Goal: Task Accomplishment & Management: Use online tool/utility

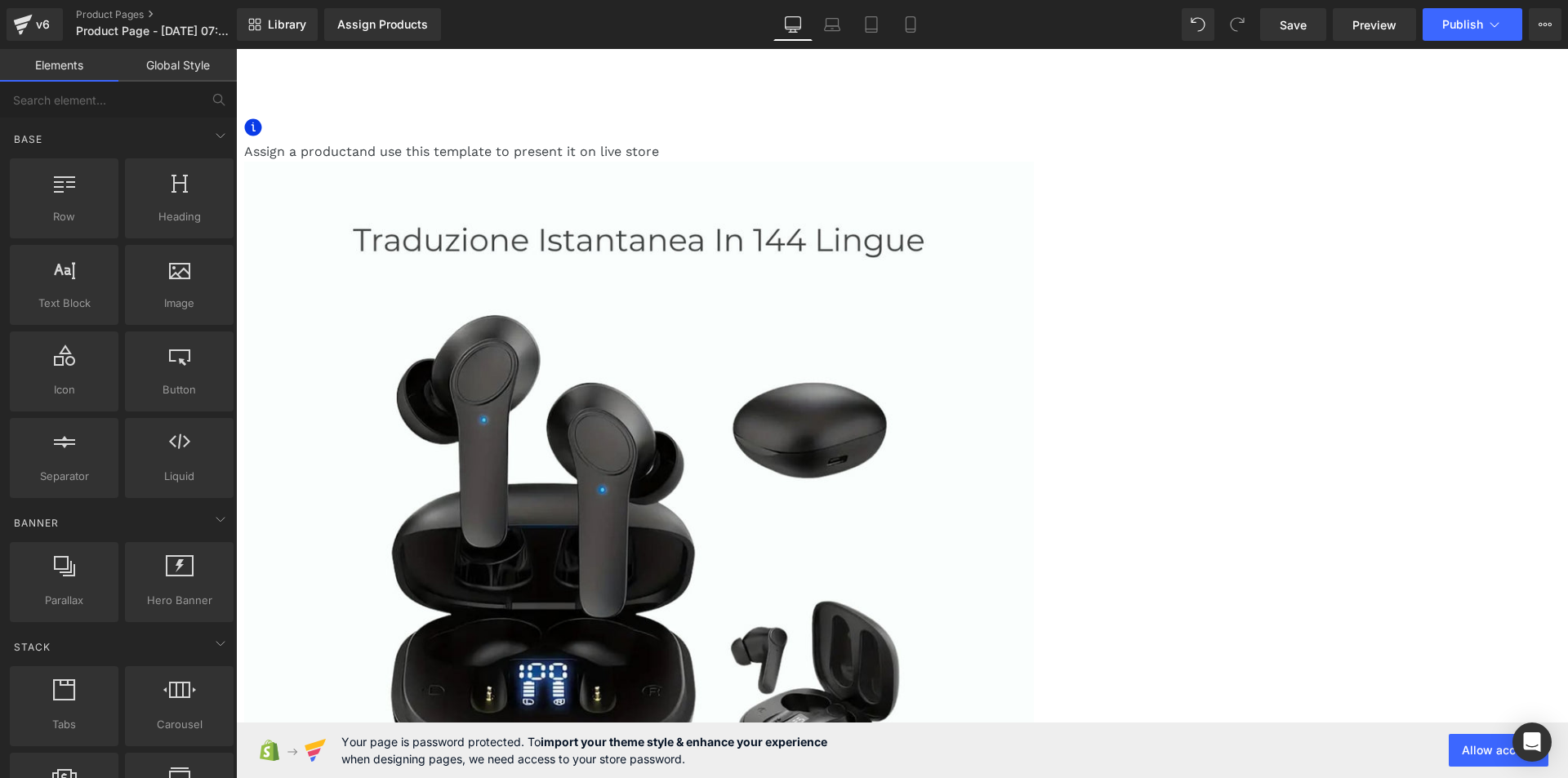
click at [236, 49] on icon at bounding box center [236, 49] width 0 height 0
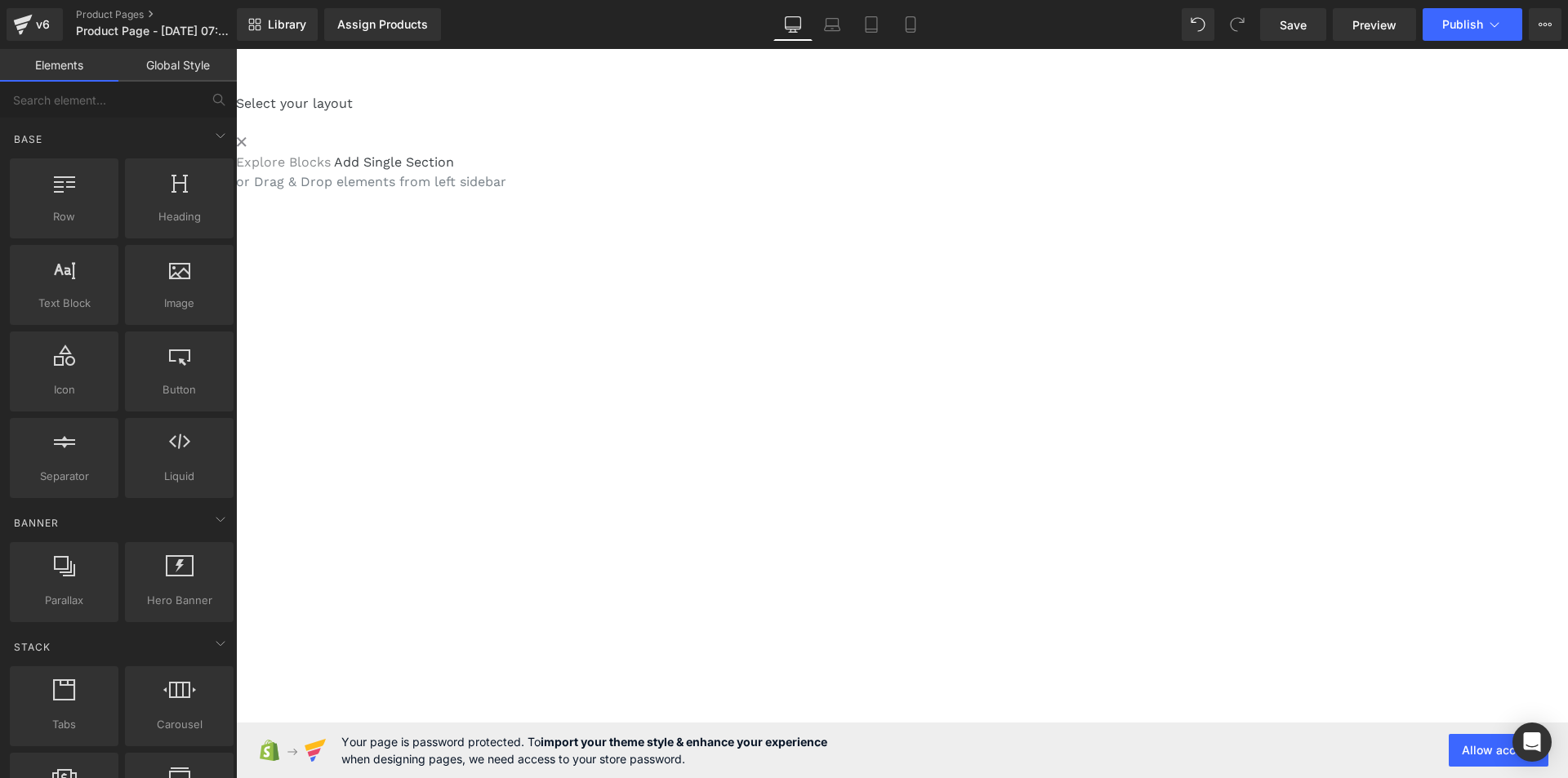
click at [331, 169] on link "Explore Blocks" at bounding box center [283, 163] width 95 height 16
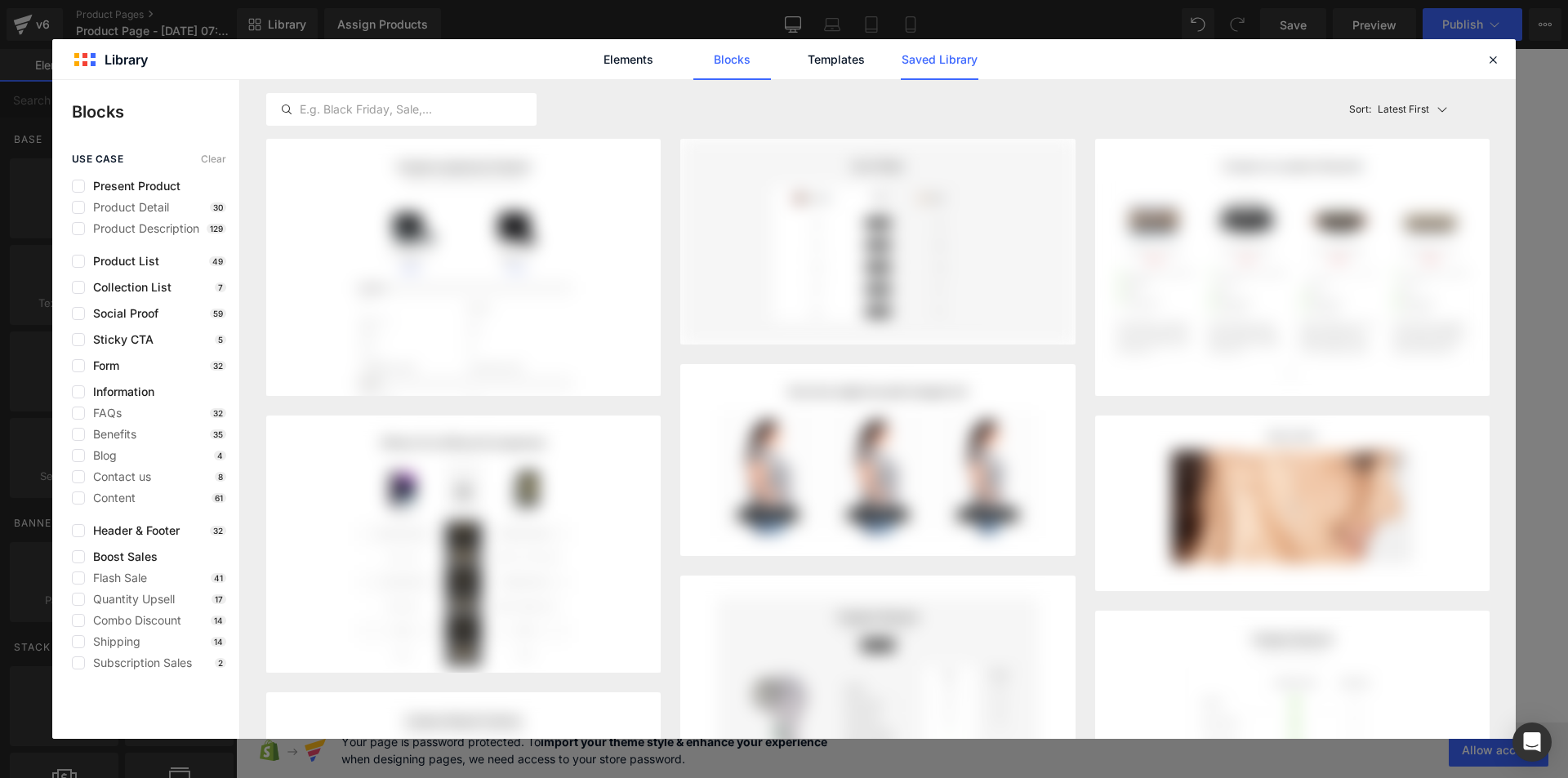
click at [934, 56] on link "Saved Library" at bounding box center [940, 59] width 77 height 41
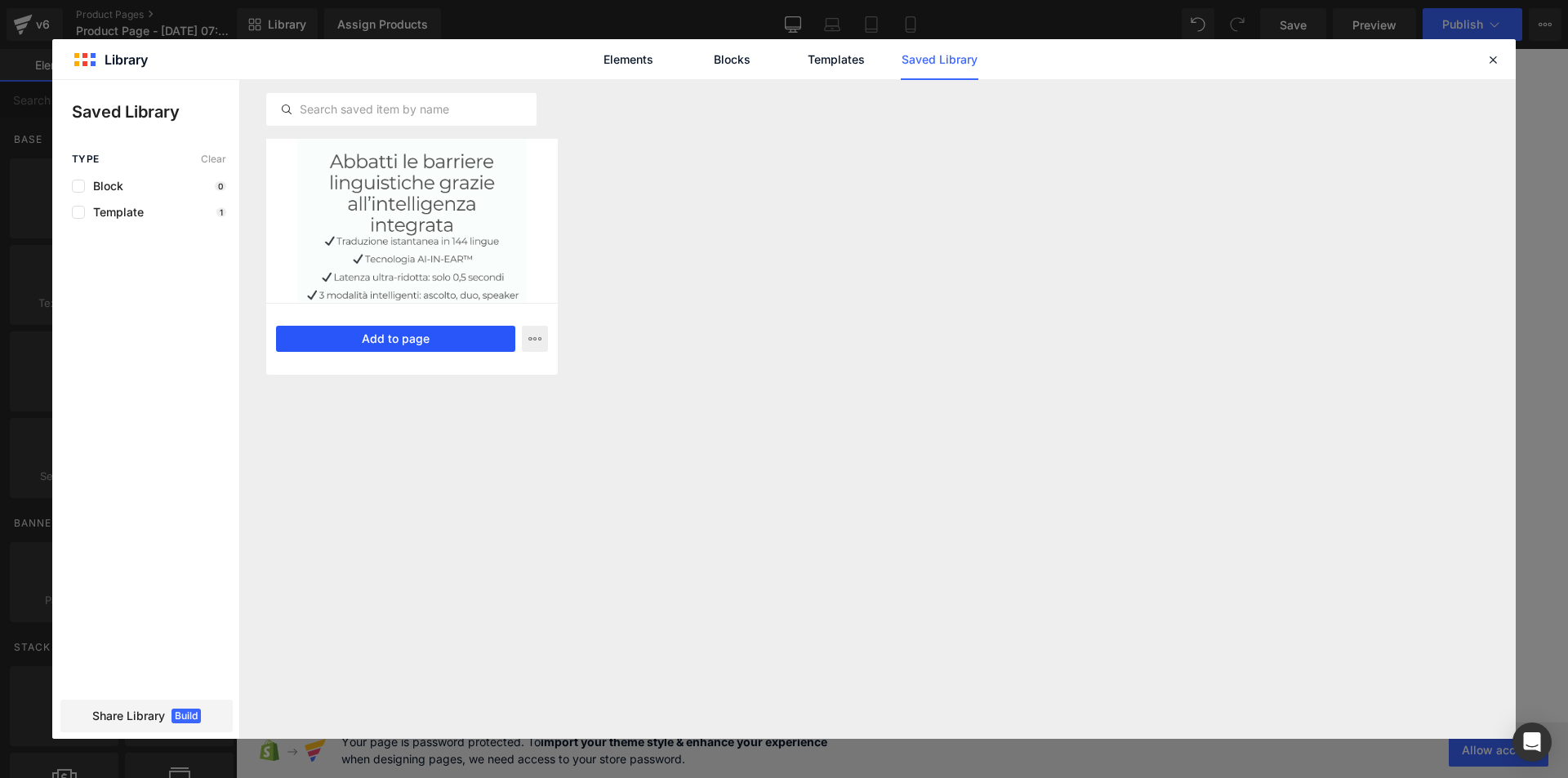
click at [389, 336] on button "Add to page" at bounding box center [394, 339] width 239 height 26
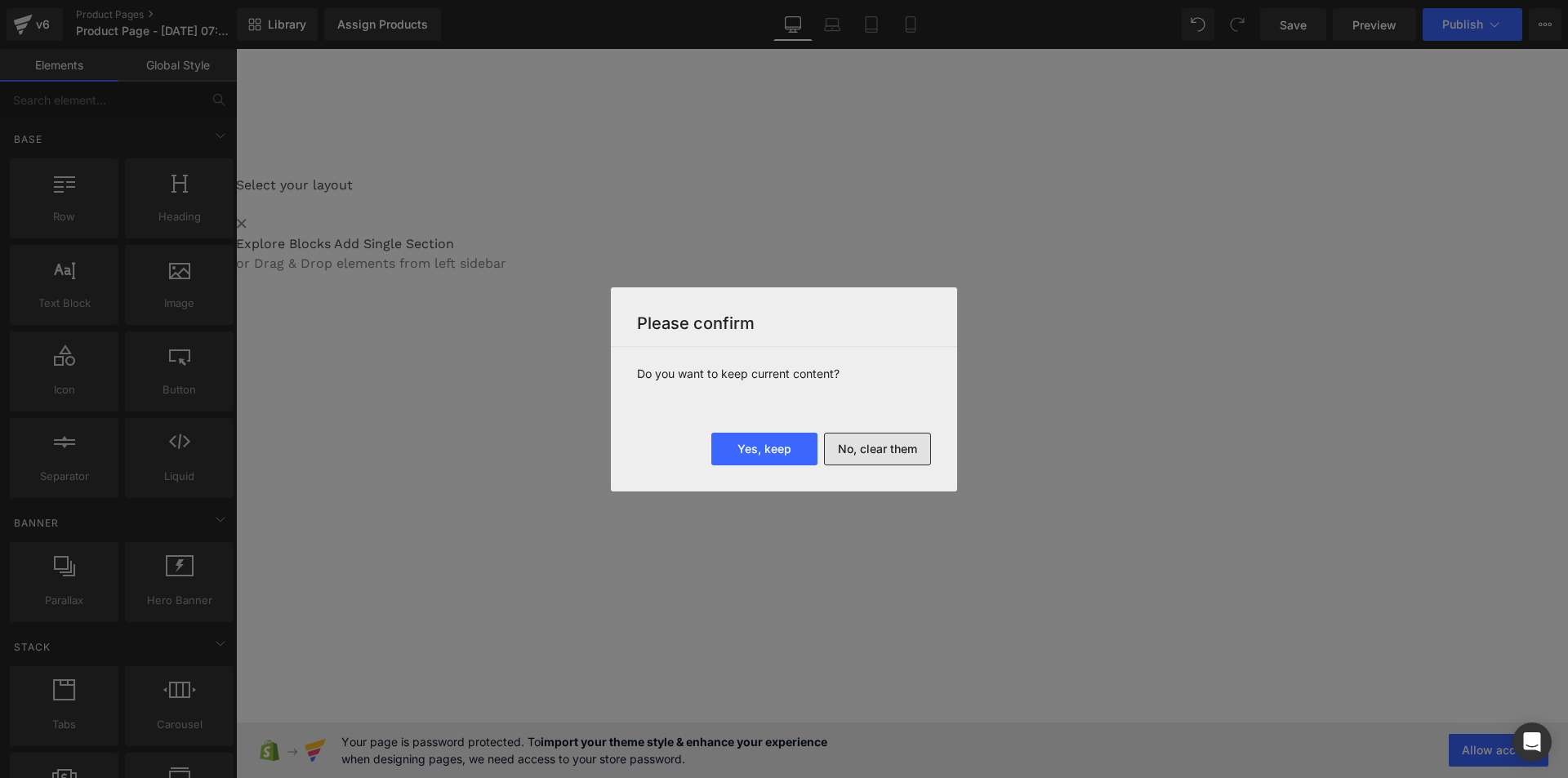
click at [890, 447] on button "No, clear them" at bounding box center [877, 449] width 107 height 33
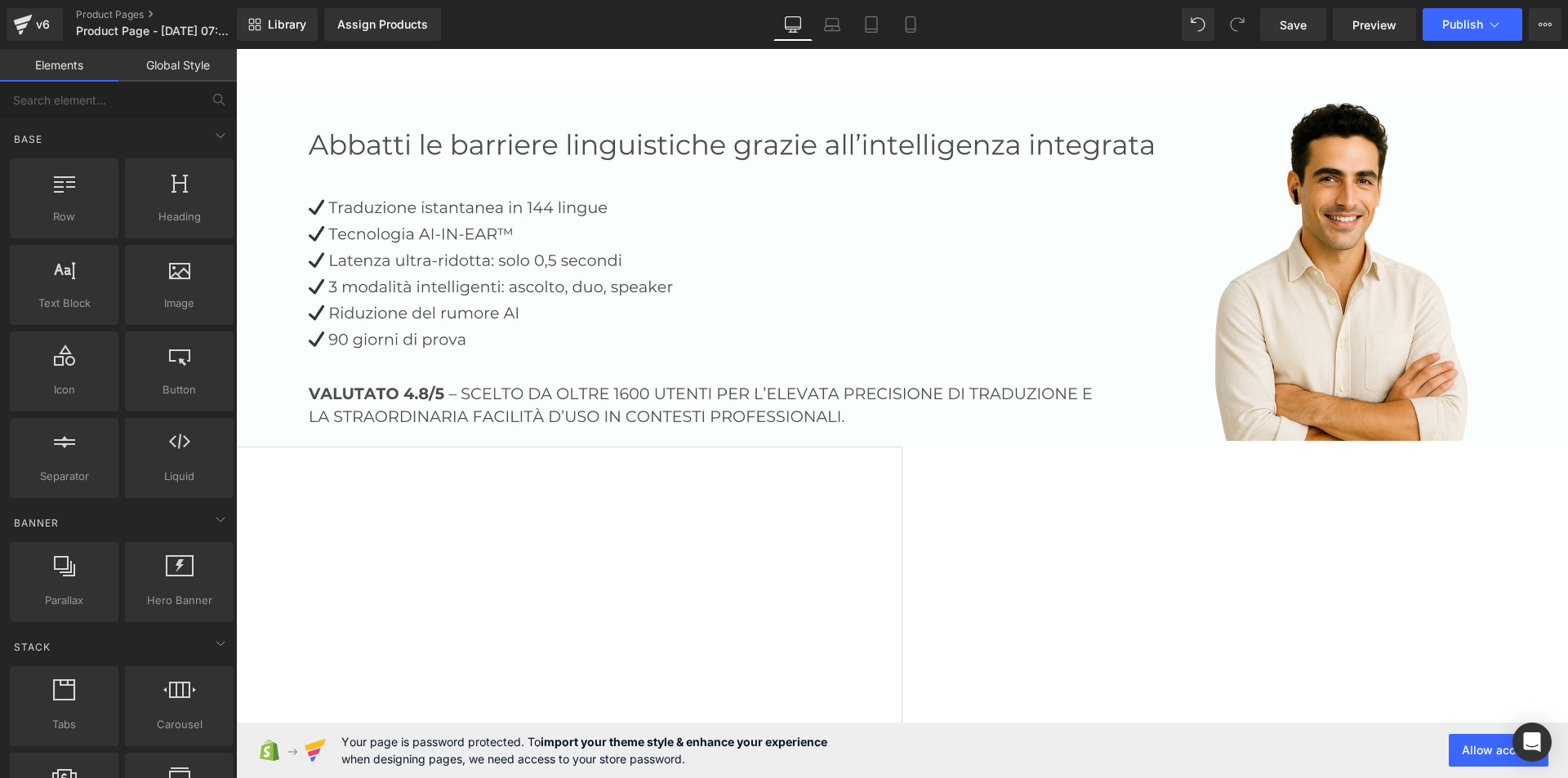
click at [187, 64] on link "Global Style" at bounding box center [176, 64] width 118 height 33
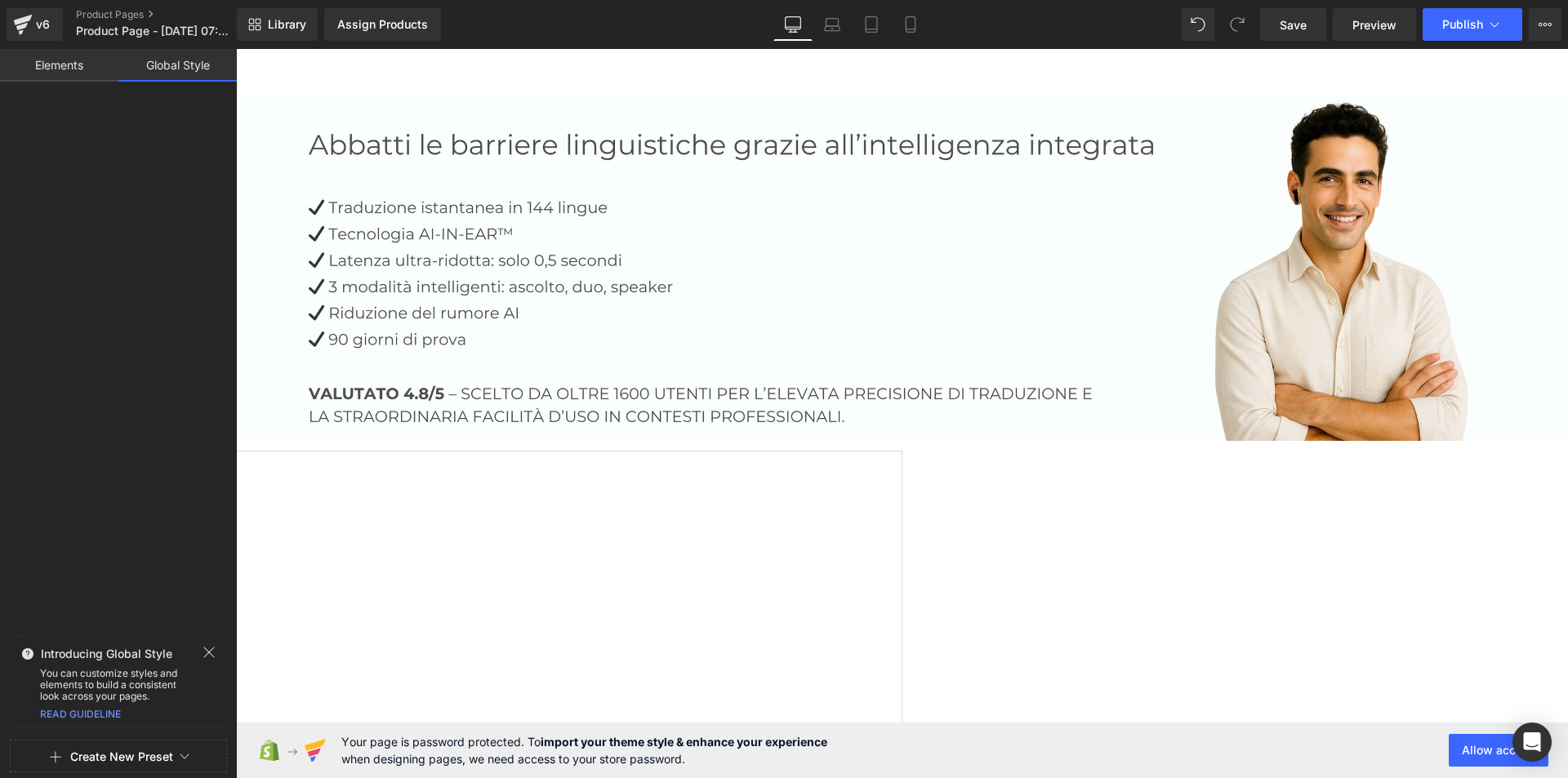
click at [205, 652] on icon at bounding box center [208, 652] width 13 height 13
click at [149, 757] on button "Create New Preset" at bounding box center [122, 756] width 103 height 35
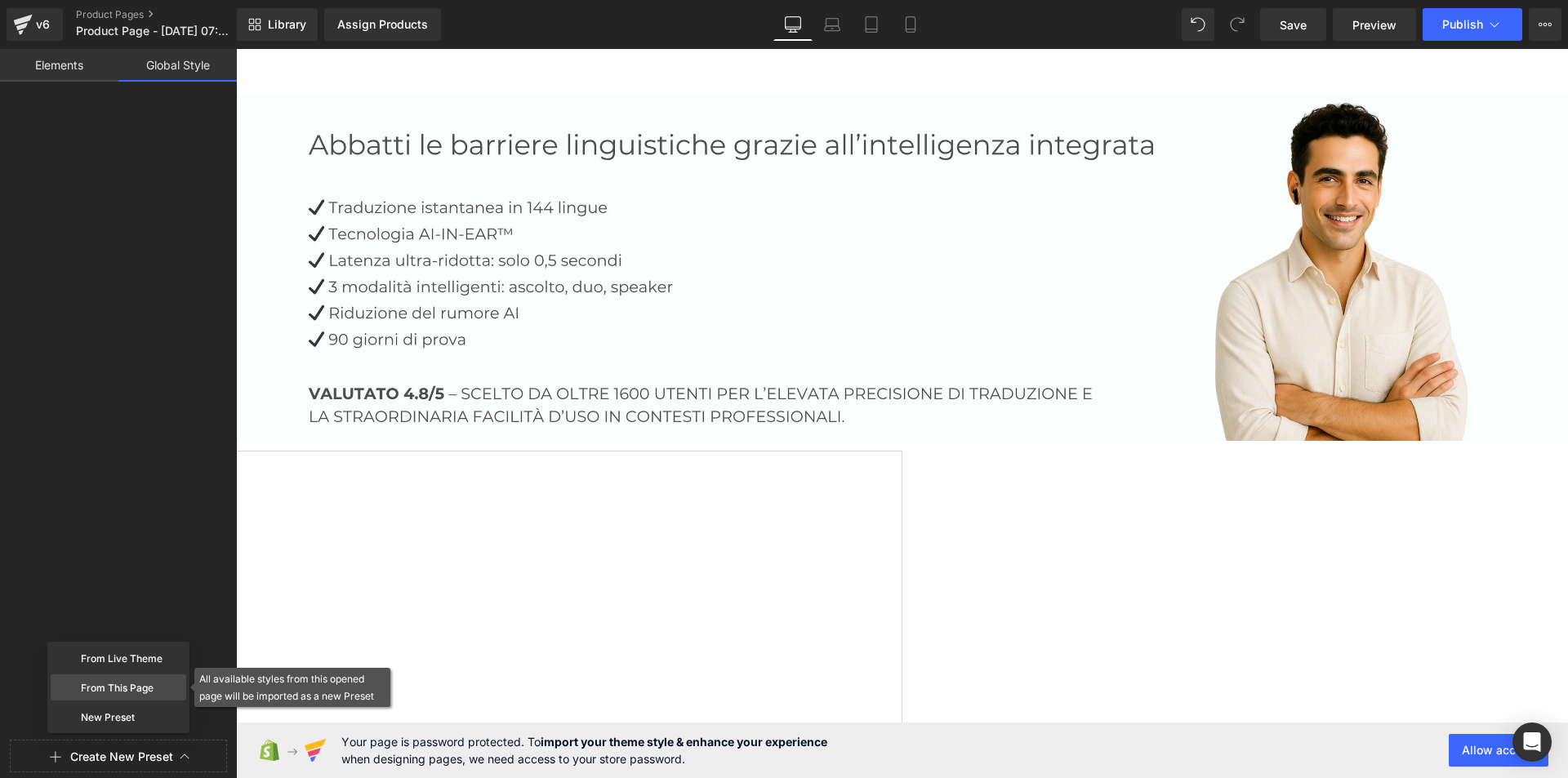
click at [121, 683] on div "From This Page" at bounding box center [118, 687] width 136 height 26
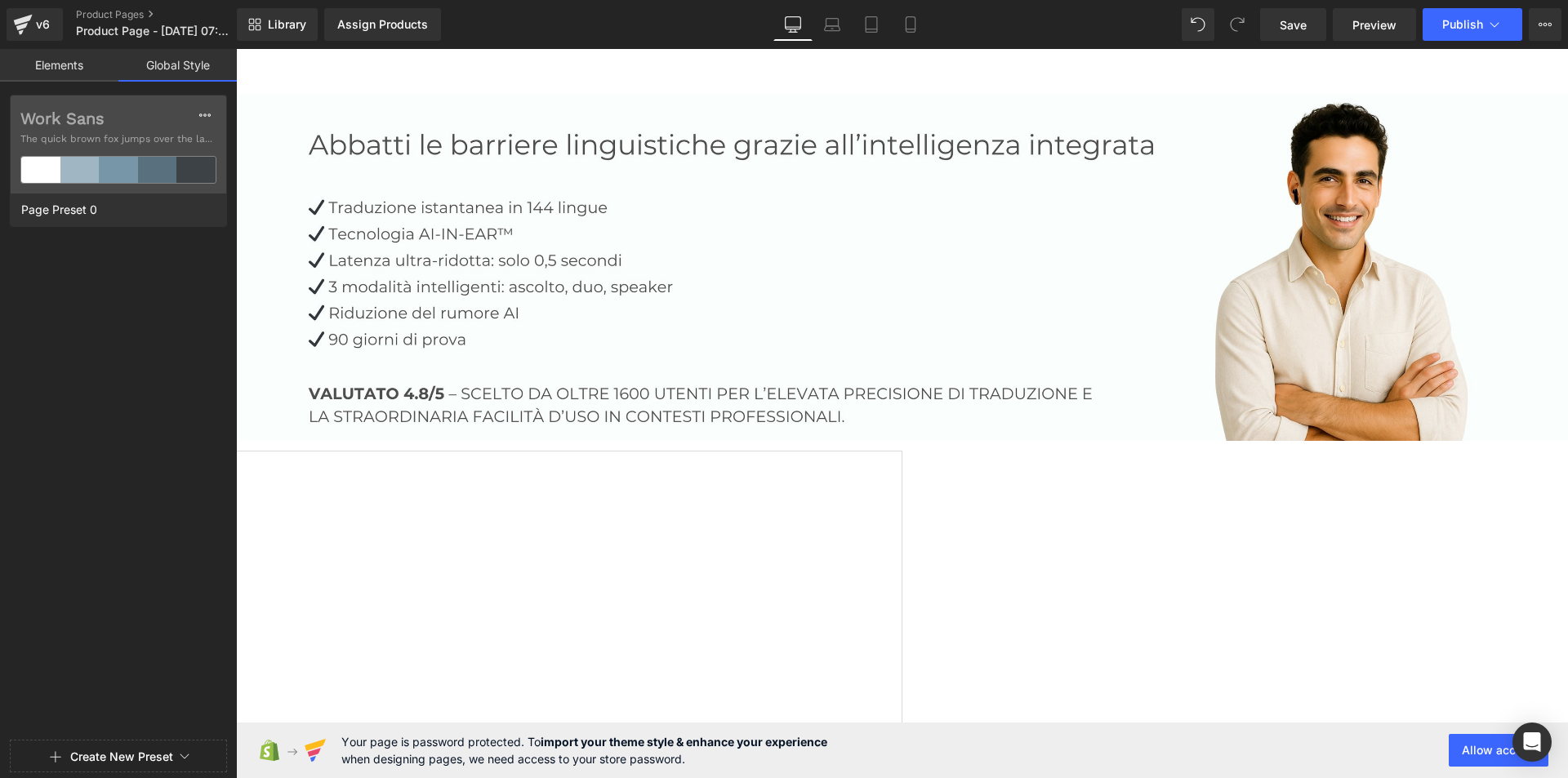
click at [148, 758] on button "Create New Preset" at bounding box center [122, 756] width 103 height 35
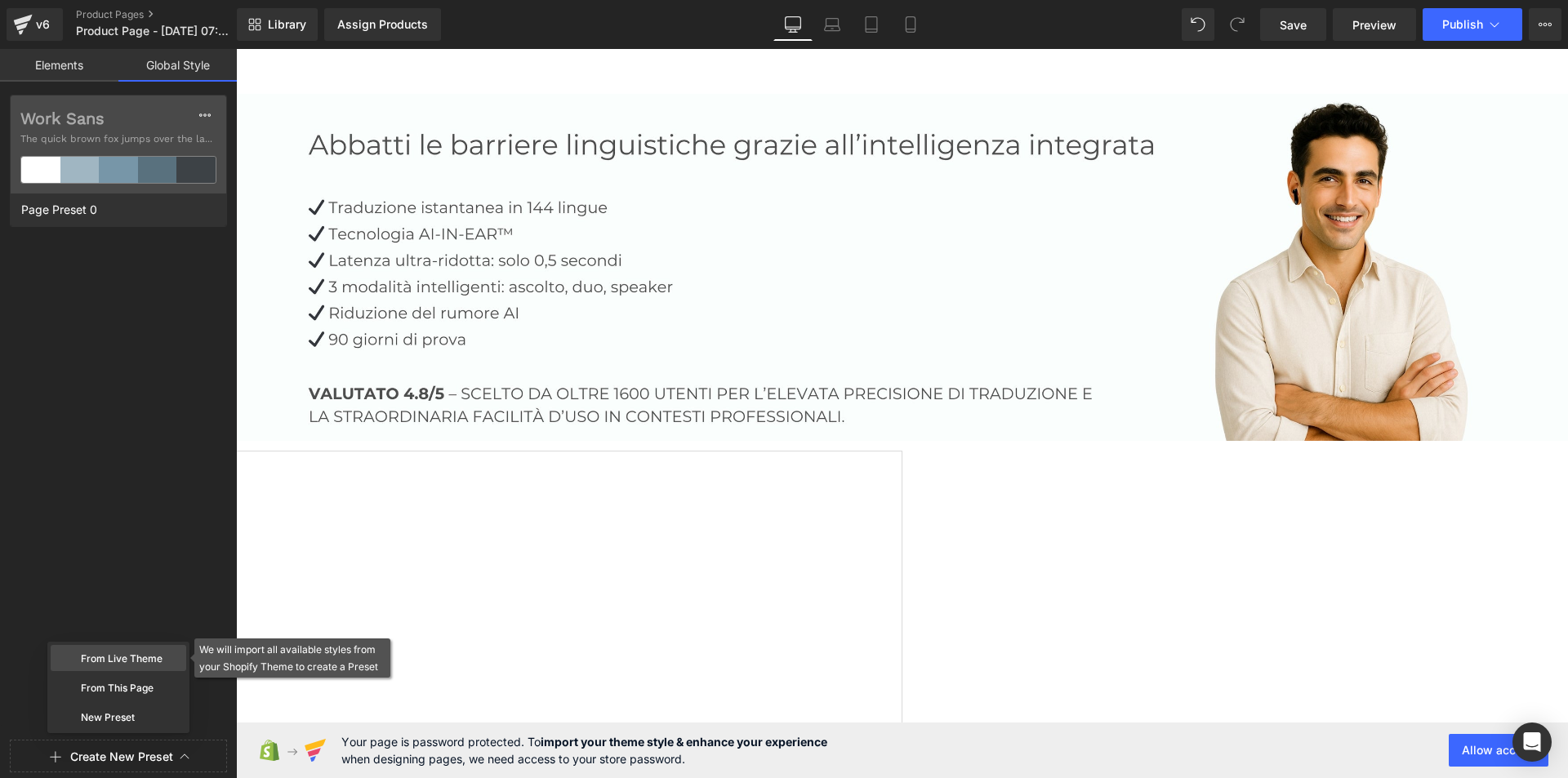
click at [122, 657] on div "From Live Theme" at bounding box center [118, 658] width 136 height 26
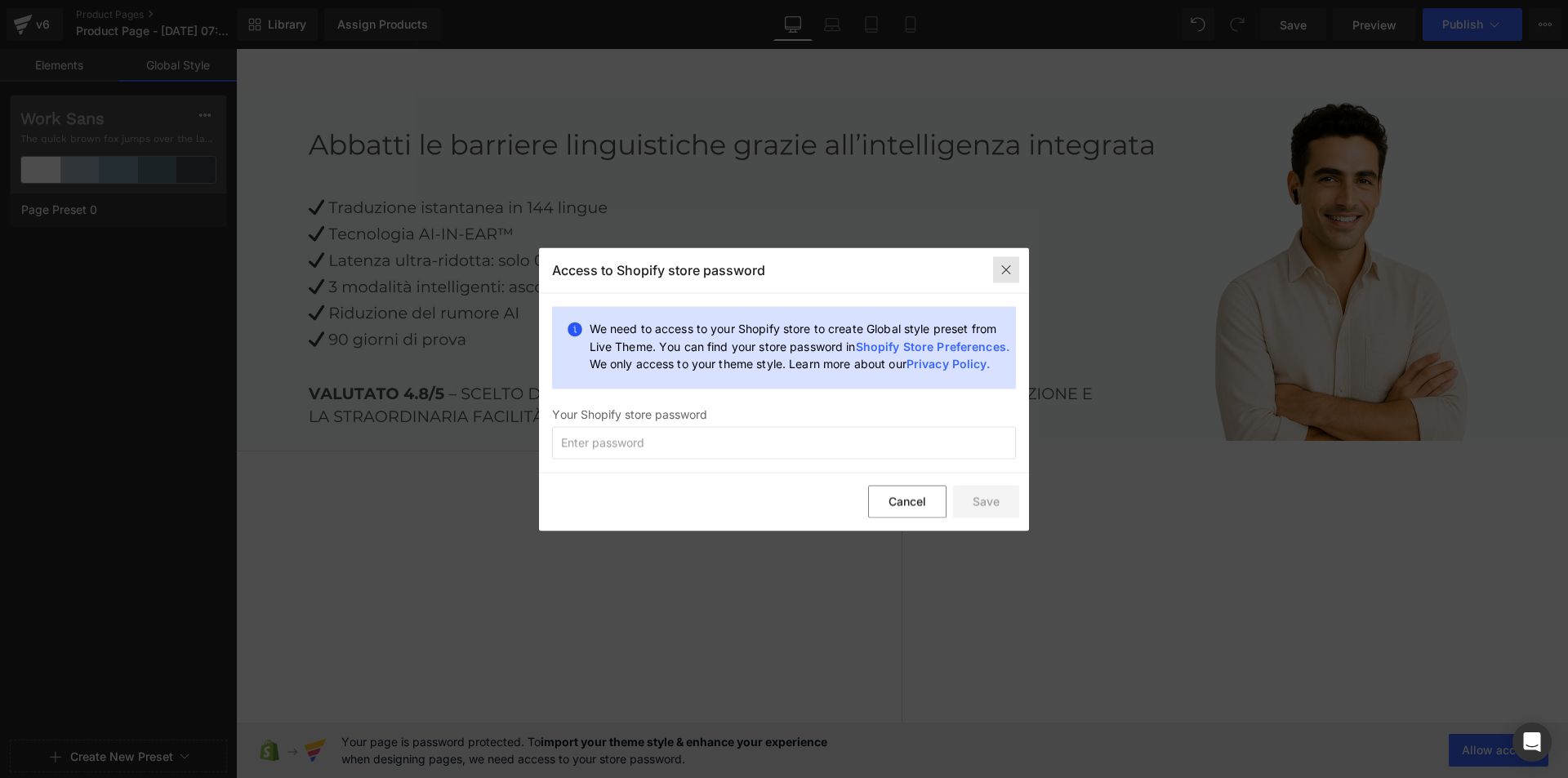
click at [1007, 267] on img at bounding box center [1005, 270] width 13 height 13
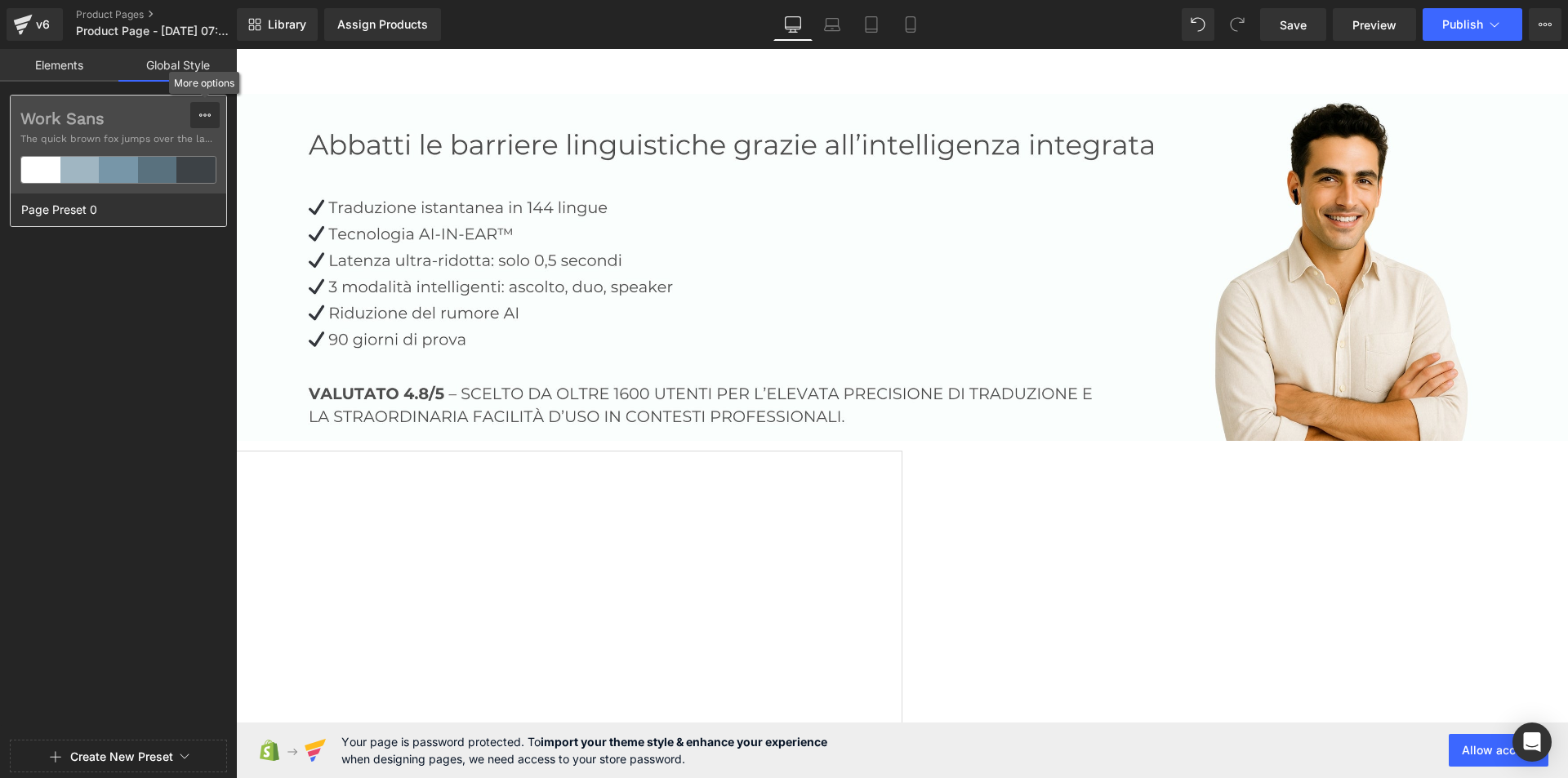
click at [200, 113] on icon at bounding box center [204, 115] width 13 height 13
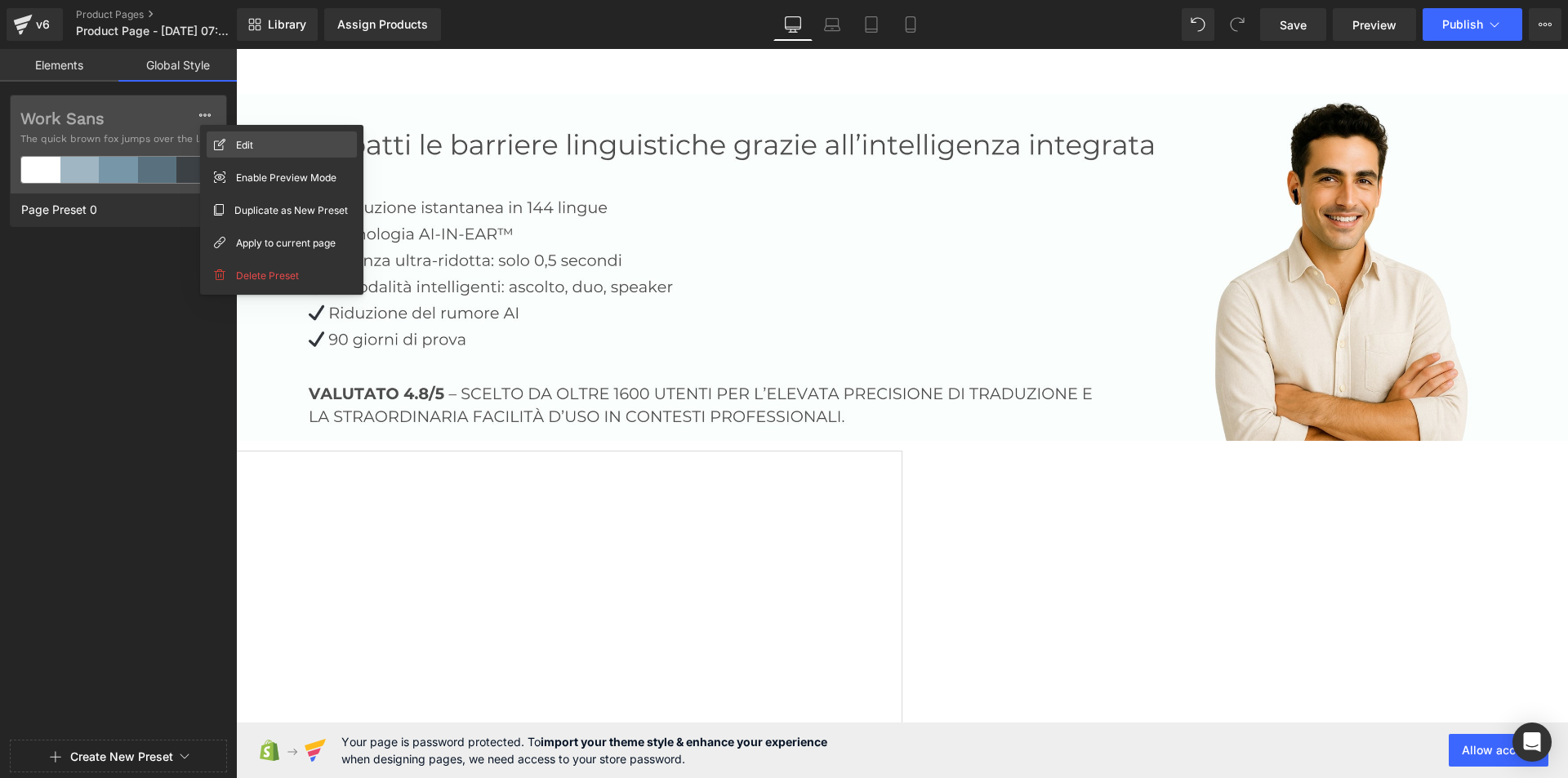
click at [250, 150] on span "Edit" at bounding box center [244, 145] width 17 height 17
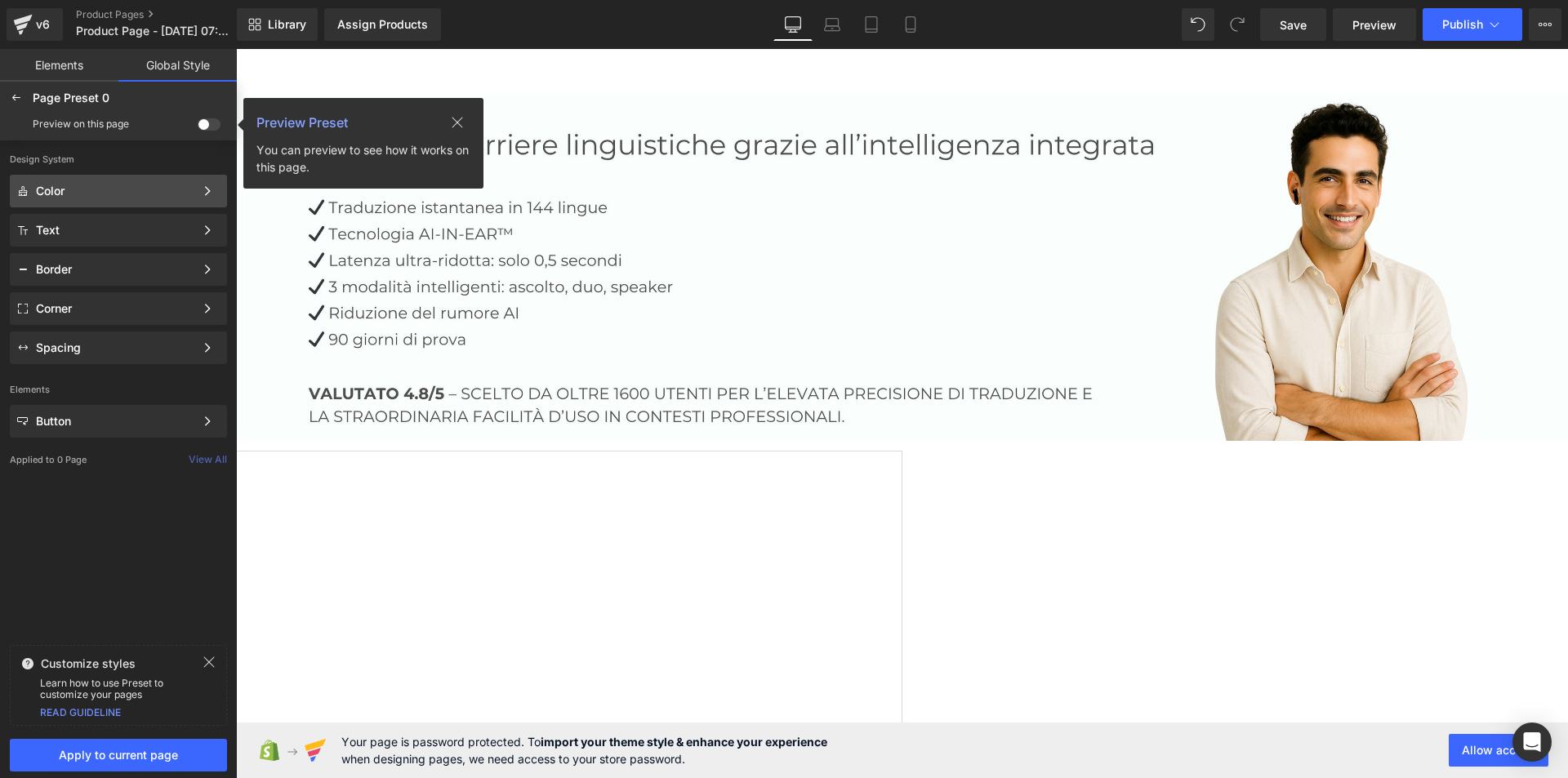
click at [151, 190] on div "Color" at bounding box center [115, 190] width 159 height 13
